Goal: Find specific page/section: Find specific page/section

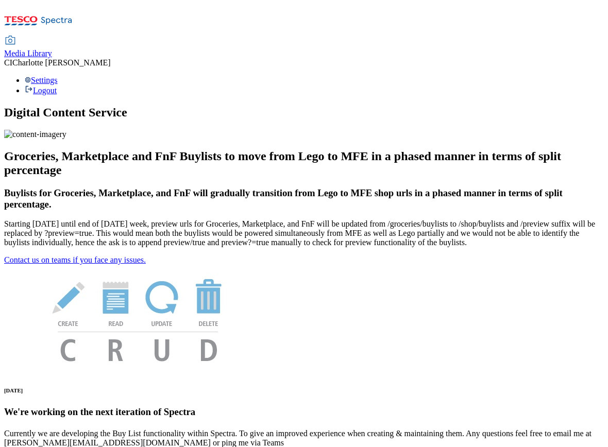
click at [52, 49] on span "Media Library" at bounding box center [28, 53] width 48 height 9
select select "clubcard-boost-[GEOGRAPHIC_DATA]"
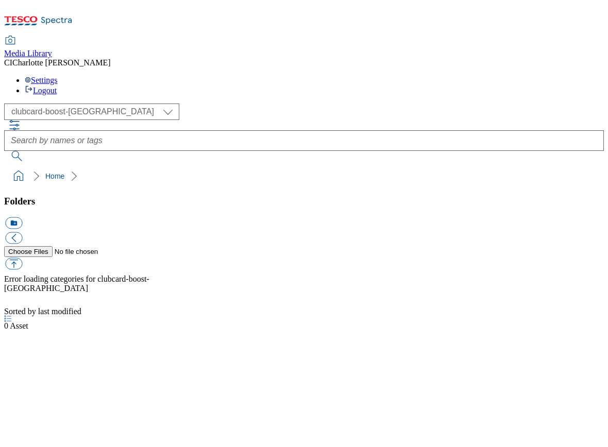
click at [81, 104] on div "( optional ) Clubcard Boost UK Clubcard Marketing Clubcard ROI clubcard-boost-u…" at bounding box center [304, 112] width 600 height 16
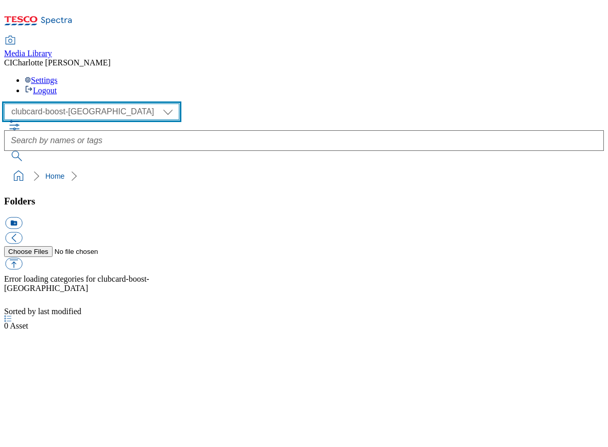
click at [78, 104] on select "Clubcard Boost UK Clubcard Marketing Clubcard ROI clubcard-boost-uk Dotcom [GEO…" at bounding box center [91, 112] width 175 height 16
select select "flare-ghs"
click at [7, 104] on select "Clubcard Boost UK Clubcard Marketing Clubcard ROI clubcard-boost-uk Dotcom [GEO…" at bounding box center [91, 112] width 175 height 16
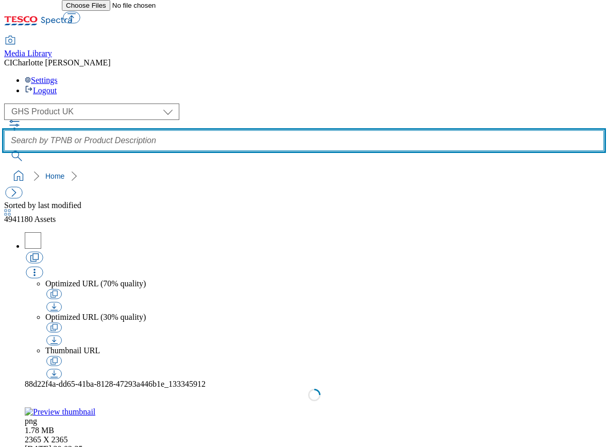
click at [264, 130] on input "text" at bounding box center [304, 140] width 600 height 21
paste input "092192668 tesco 2 mini mince pies"
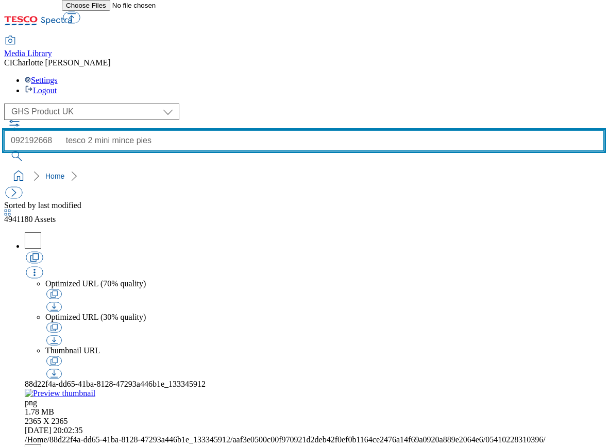
click at [271, 130] on input "092192668 tesco 2 mini mince pies" at bounding box center [304, 140] width 600 height 21
type input "092192668"
click at [4, 151] on button "submit" at bounding box center [17, 156] width 27 height 10
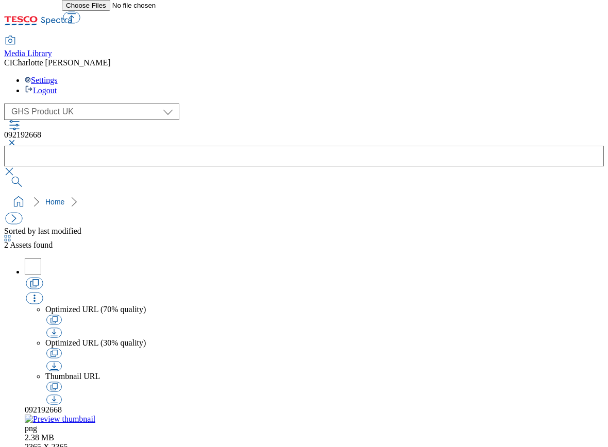
click at [62, 406] on span "092192668" at bounding box center [43, 410] width 37 height 9
click at [95, 415] on img at bounding box center [60, 419] width 71 height 9
